Goal: Check status: Check status

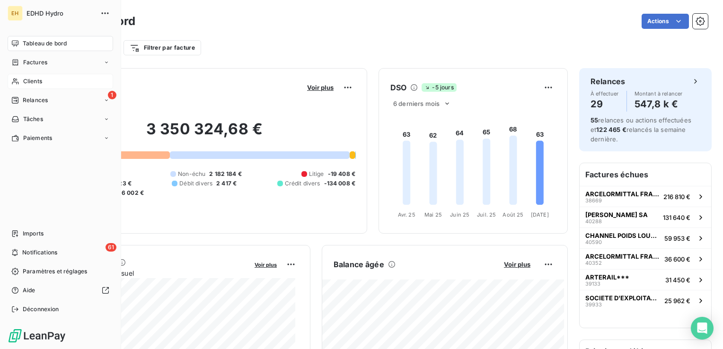
click at [27, 81] on span "Clients" at bounding box center [32, 81] width 19 height 9
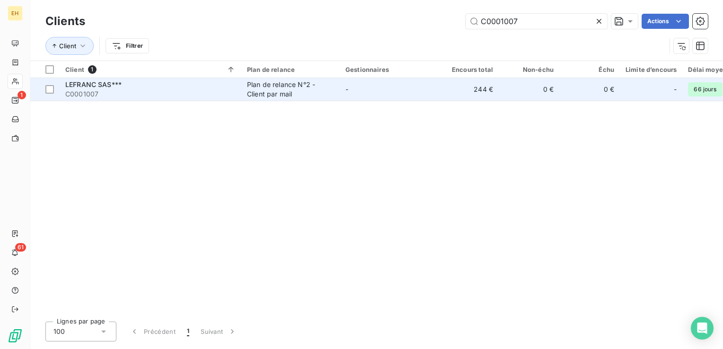
type input "C0001007"
click at [456, 80] on td "244 €" at bounding box center [468, 89] width 61 height 23
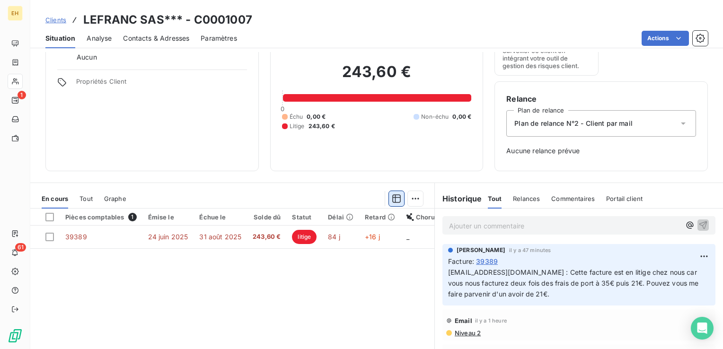
scroll to position [95, 0]
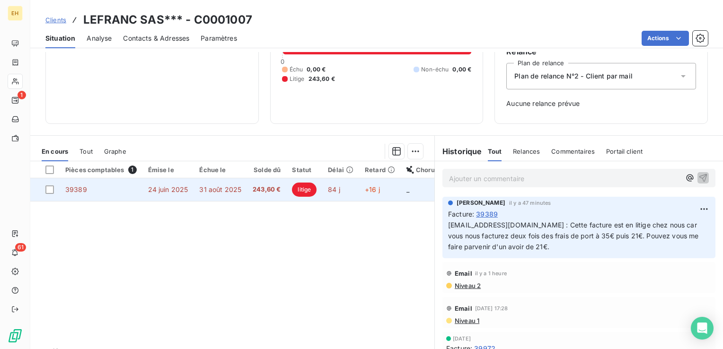
click at [250, 192] on td "243,60 €" at bounding box center [266, 189] width 39 height 23
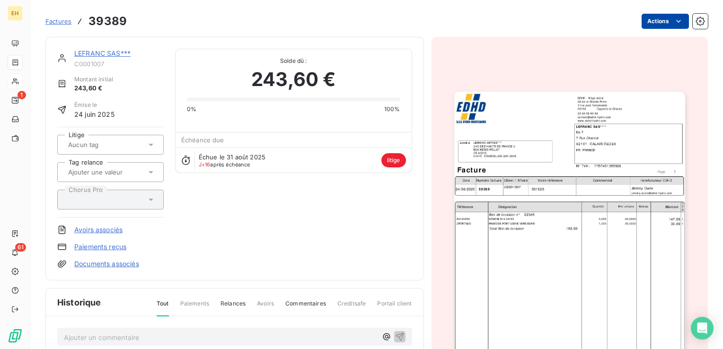
click at [660, 20] on html "EH 1 61 Factures 39389 Actions LEFRANC SAS*** C0001007 Montant initial 243,60 €…" at bounding box center [361, 174] width 723 height 349
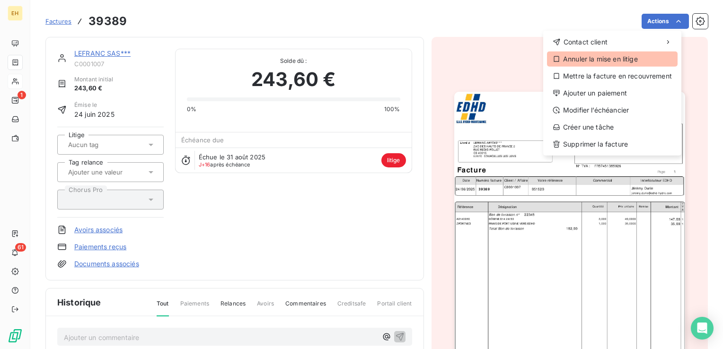
click at [587, 56] on div "Annuler la mise en litige" at bounding box center [612, 59] width 131 height 15
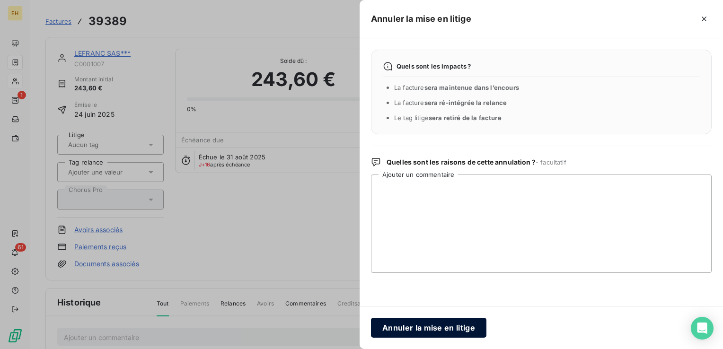
click at [456, 323] on button "Annuler la mise en litige" at bounding box center [428, 328] width 115 height 20
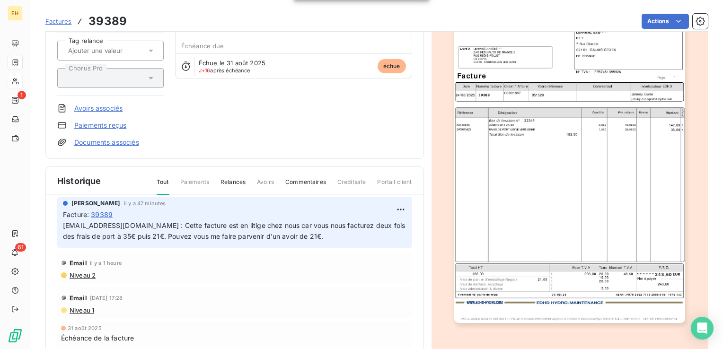
scroll to position [95, 0]
click at [385, 208] on html "EH 1 61 Factures 39389 Actions LEFRANC SAS*** C0001007 Montant initial 243,60 €…" at bounding box center [361, 174] width 723 height 349
click at [356, 230] on div "Editer" at bounding box center [367, 229] width 53 height 15
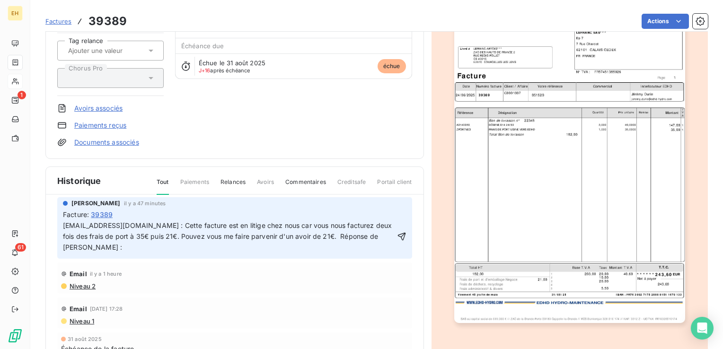
click at [114, 237] on span "[EMAIL_ADDRESS][DOMAIN_NAME] : Cette facture est en litige chez nous car vous n…" at bounding box center [228, 236] width 331 height 30
click at [104, 249] on p "[EMAIL_ADDRESS][DOMAIN_NAME] : Cette facture est en litige chez nous car vous n…" at bounding box center [229, 236] width 332 height 33
